Goal: Navigation & Orientation: Go to known website

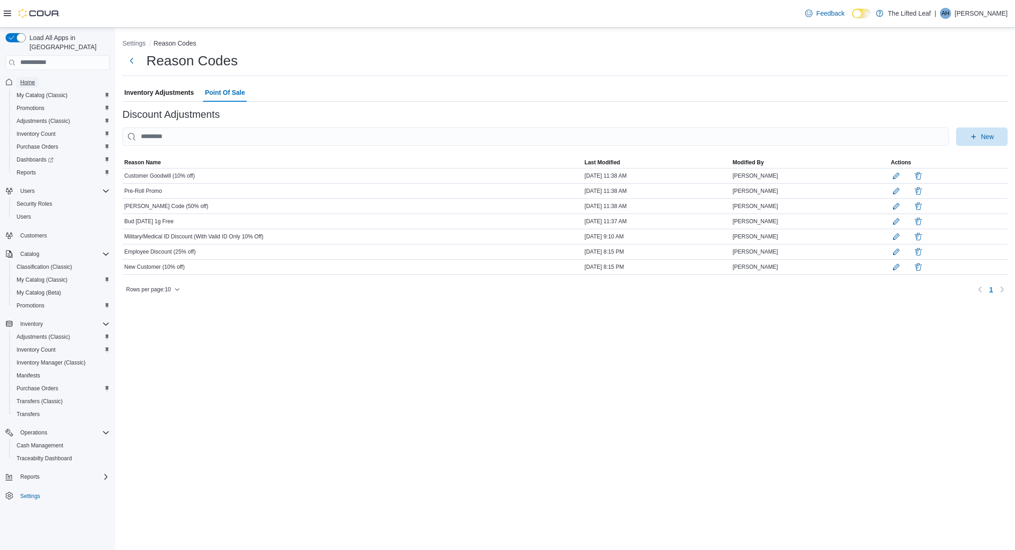
click at [27, 79] on span "Home" at bounding box center [27, 82] width 15 height 7
